Goal: Navigation & Orientation: Find specific page/section

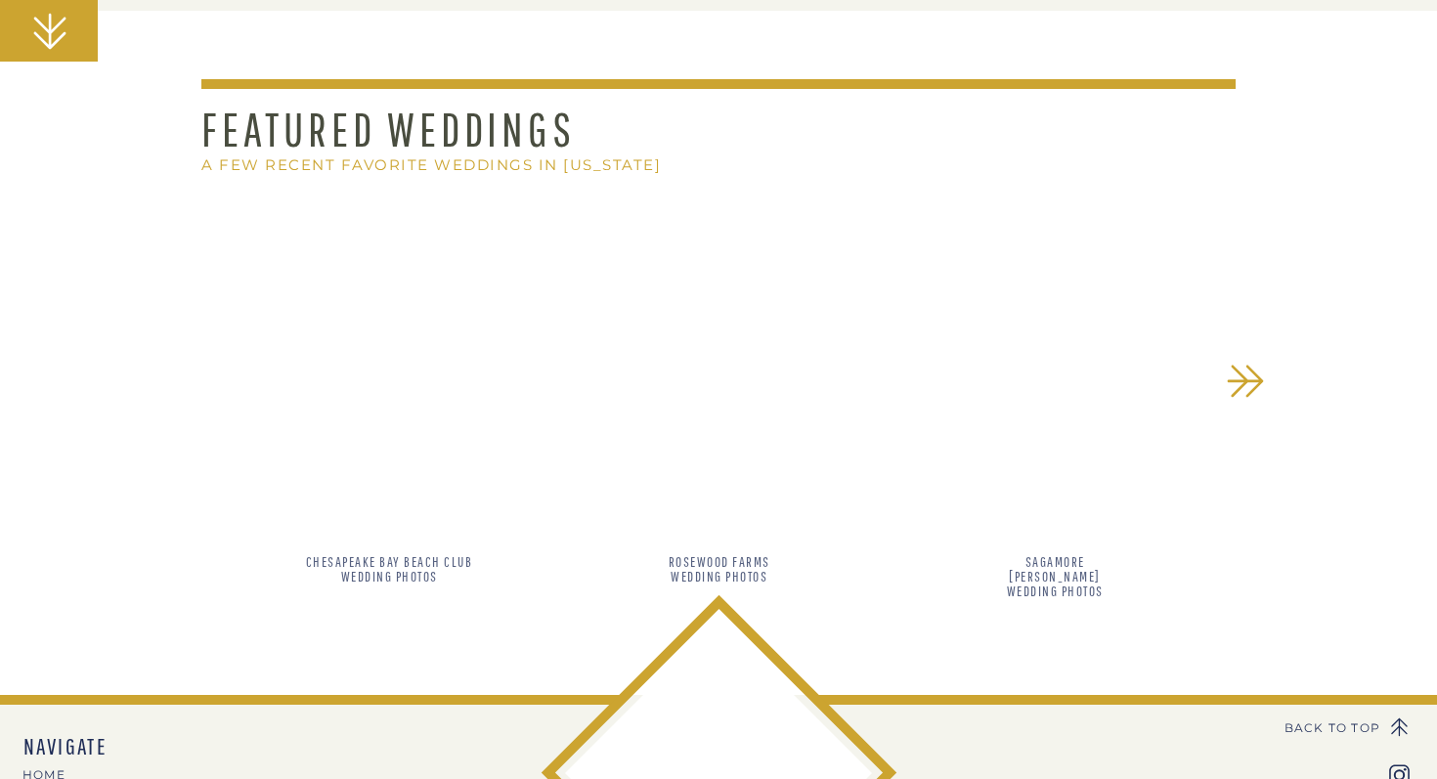
scroll to position [1658, 0]
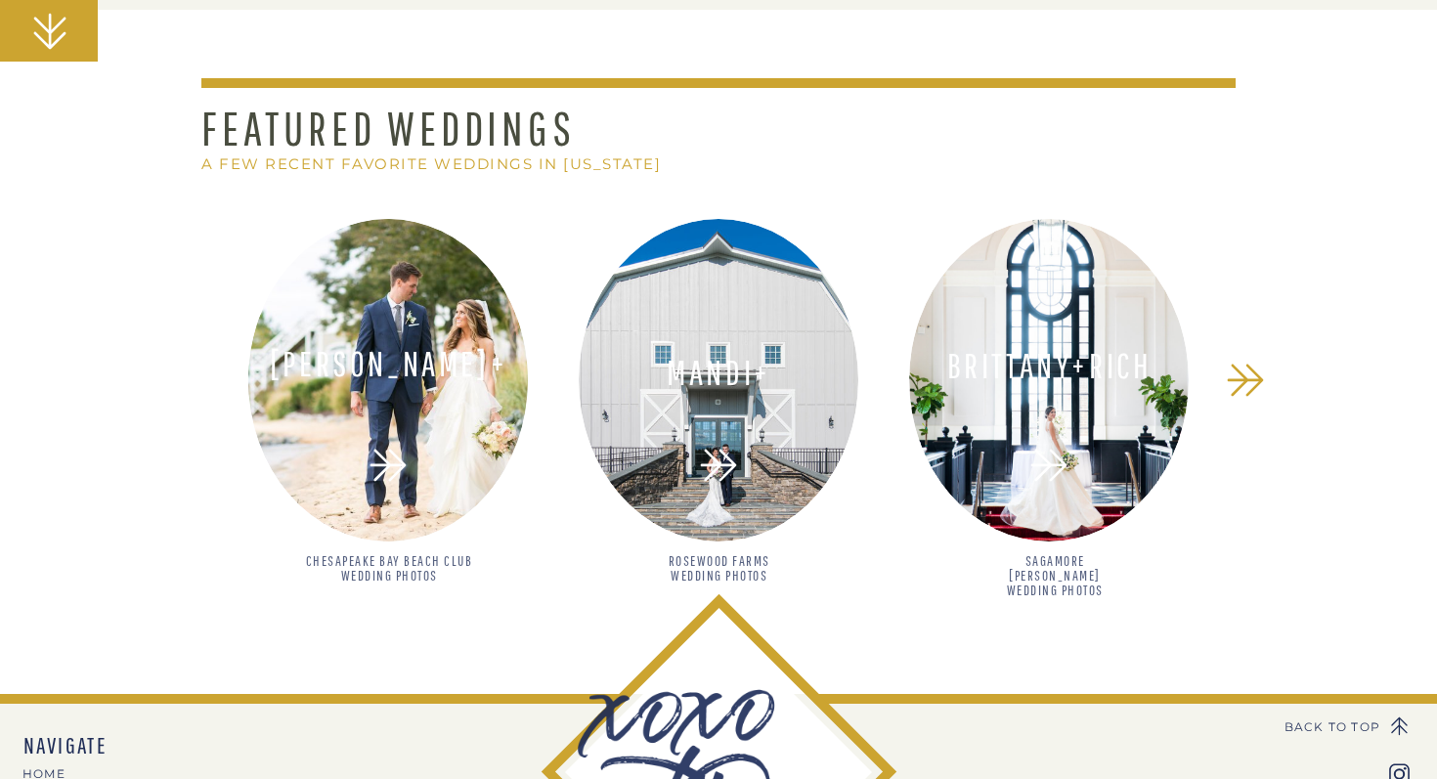
click at [461, 420] on div at bounding box center [388, 380] width 280 height 323
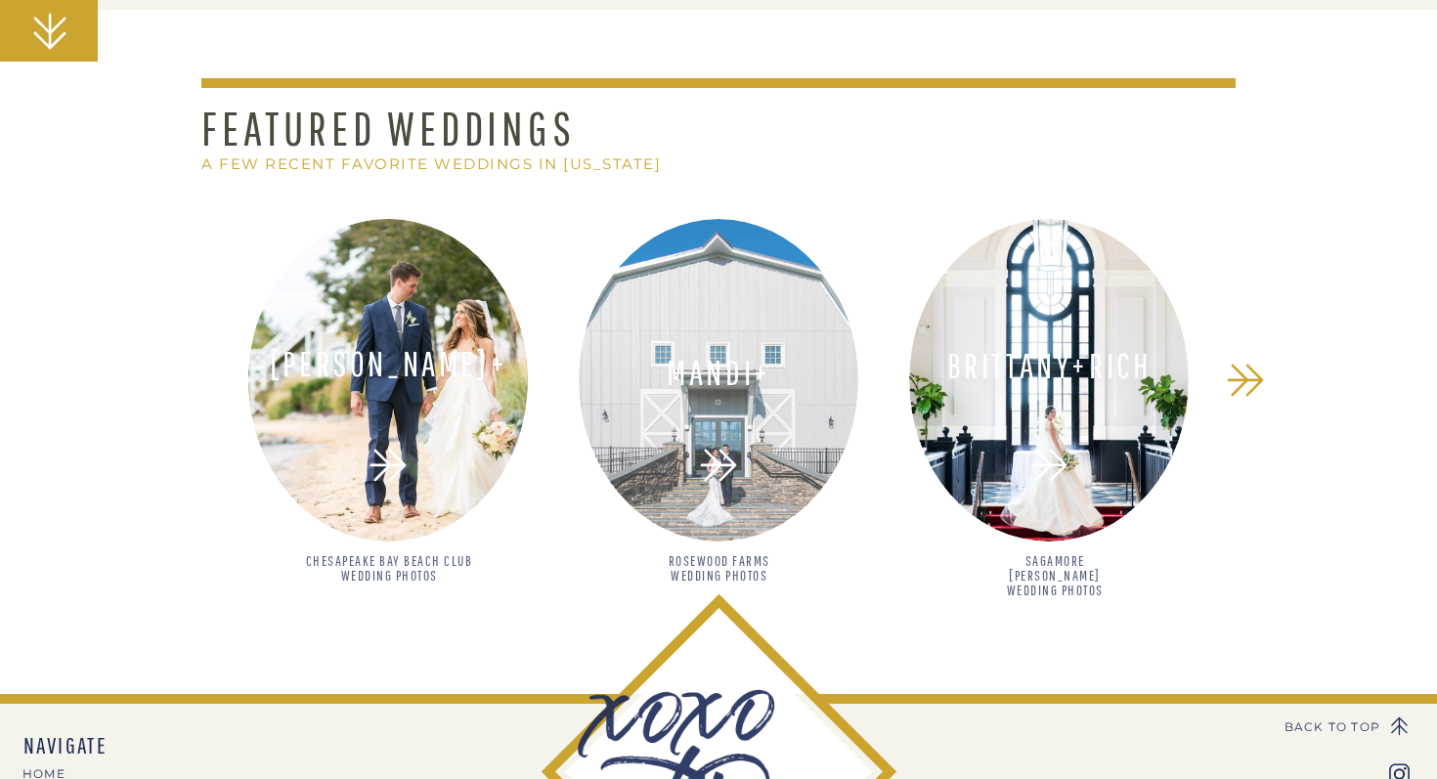
click at [699, 432] on div at bounding box center [719, 380] width 280 height 323
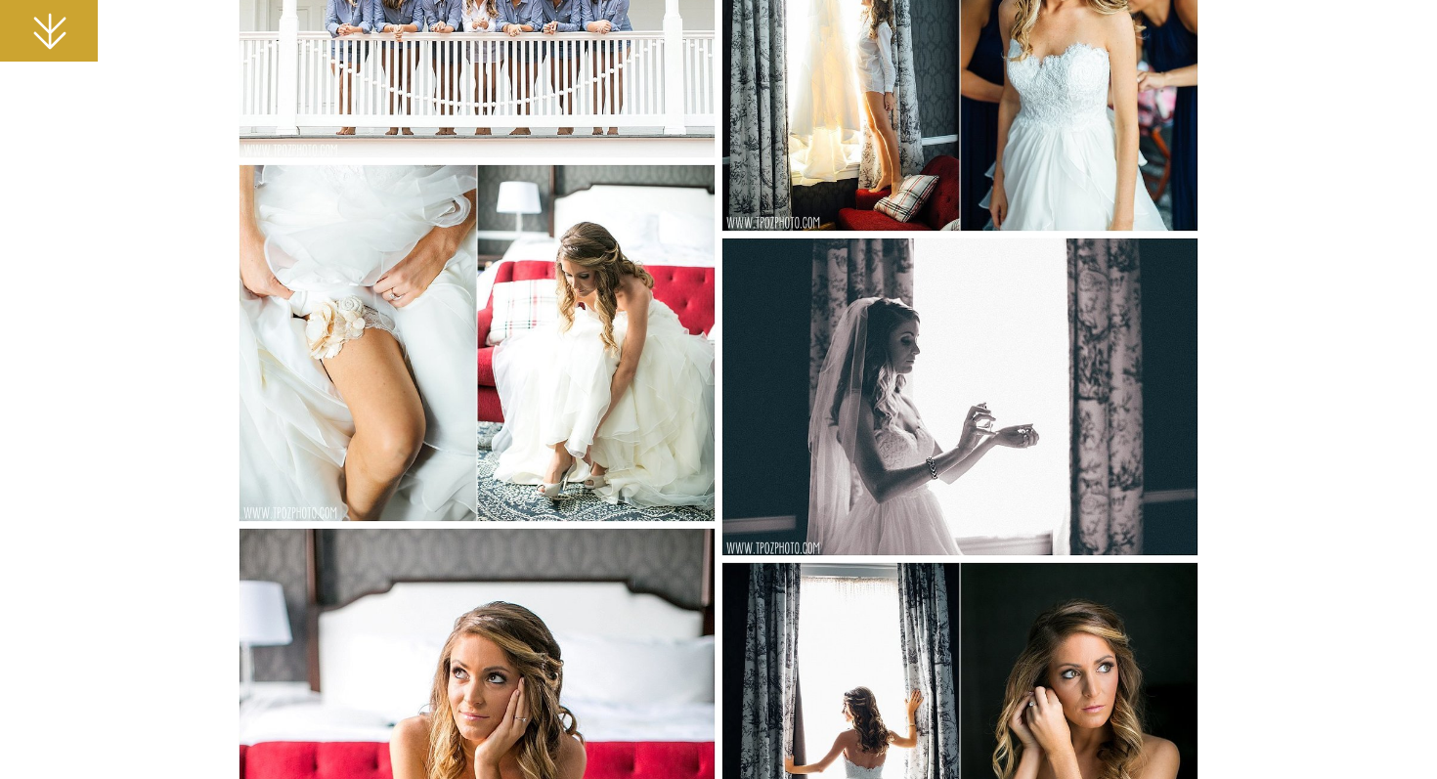
scroll to position [2545, 0]
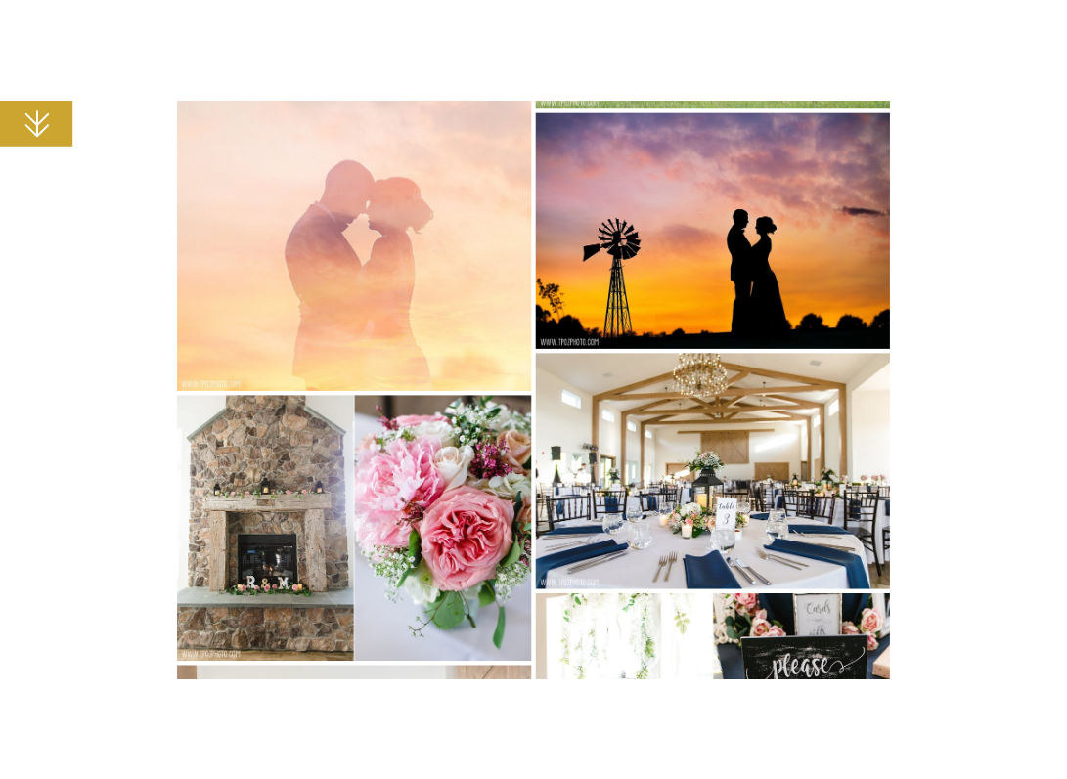
scroll to position [9144, 0]
